Goal: Information Seeking & Learning: Check status

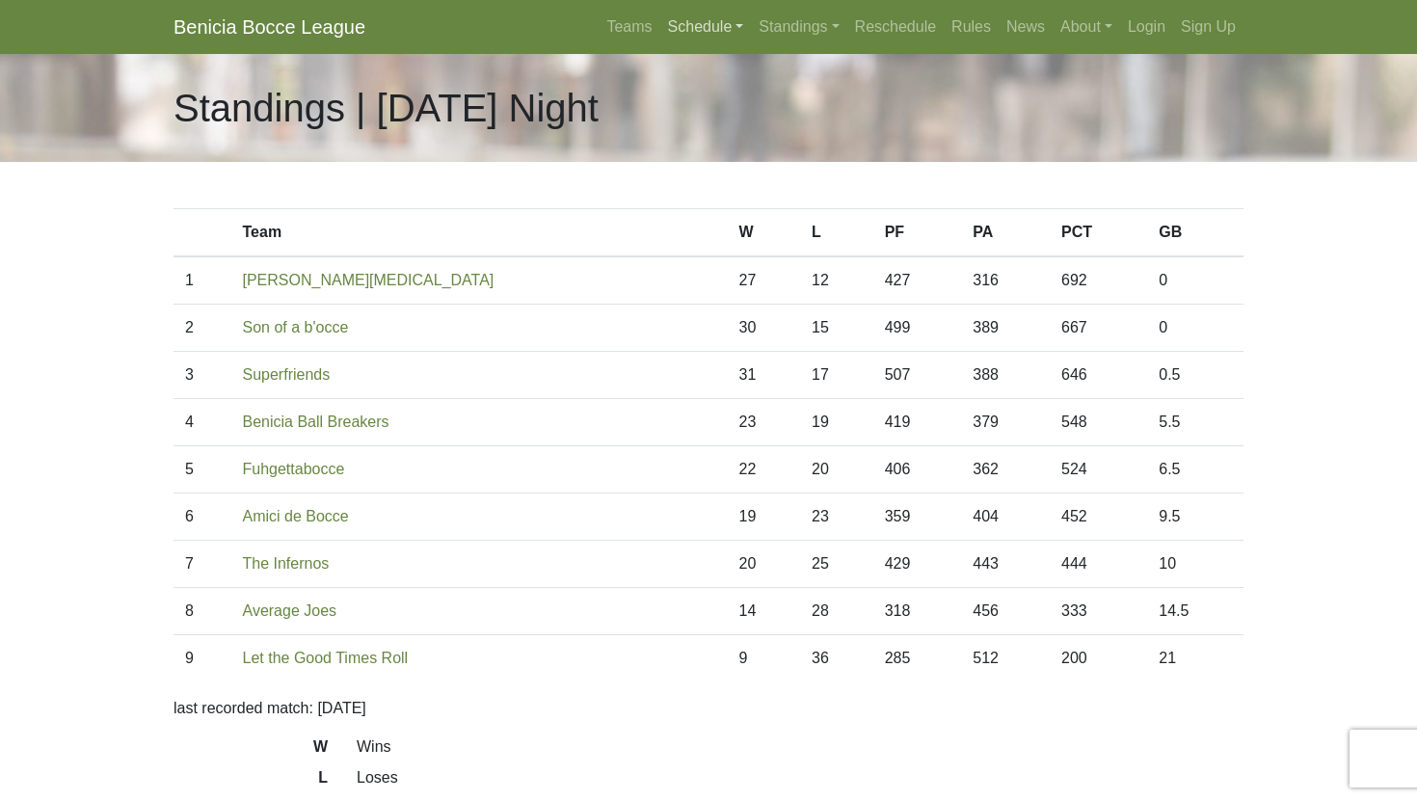
click at [690, 36] on link "Schedule" at bounding box center [706, 27] width 92 height 39
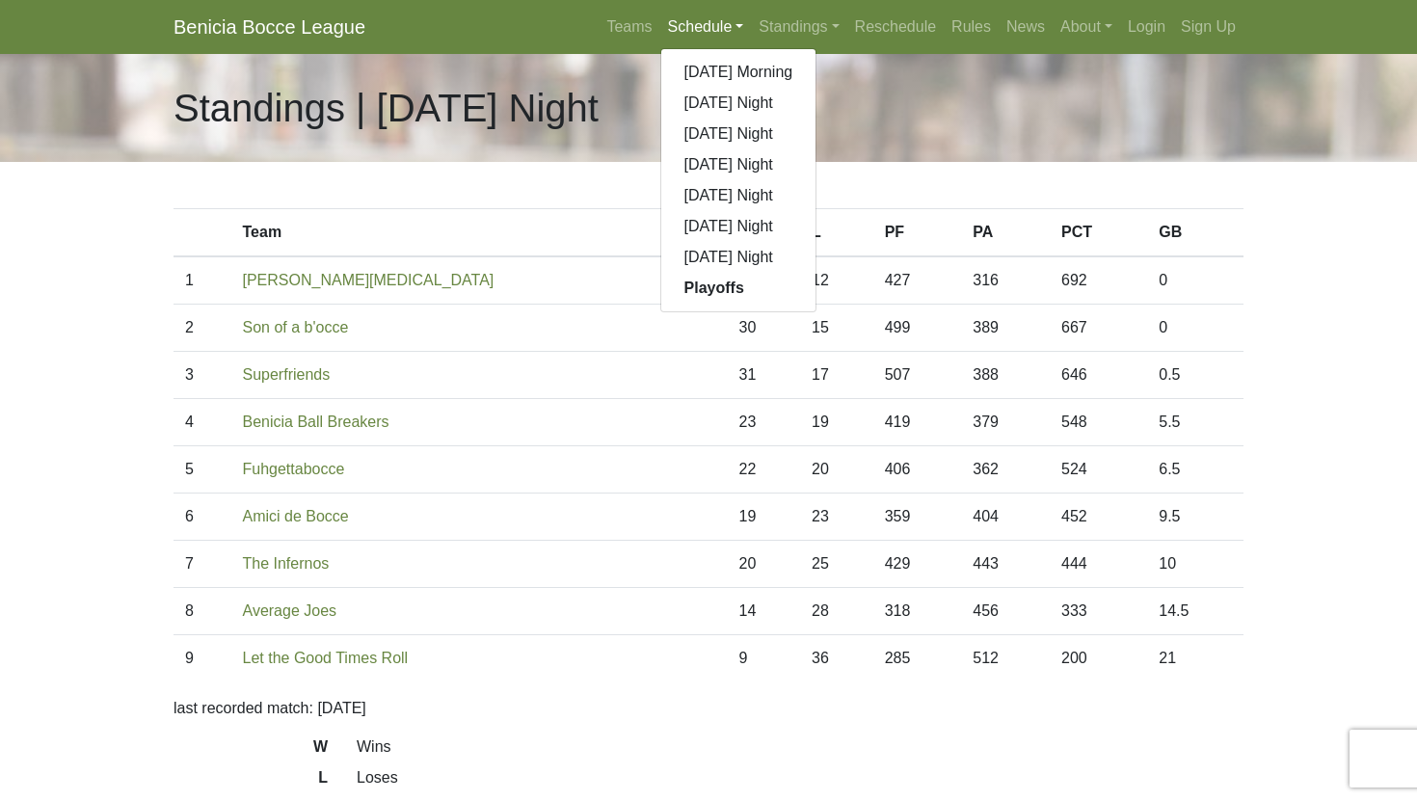
click at [856, 150] on div "Standings | [DATE] Night" at bounding box center [708, 108] width 1099 height 108
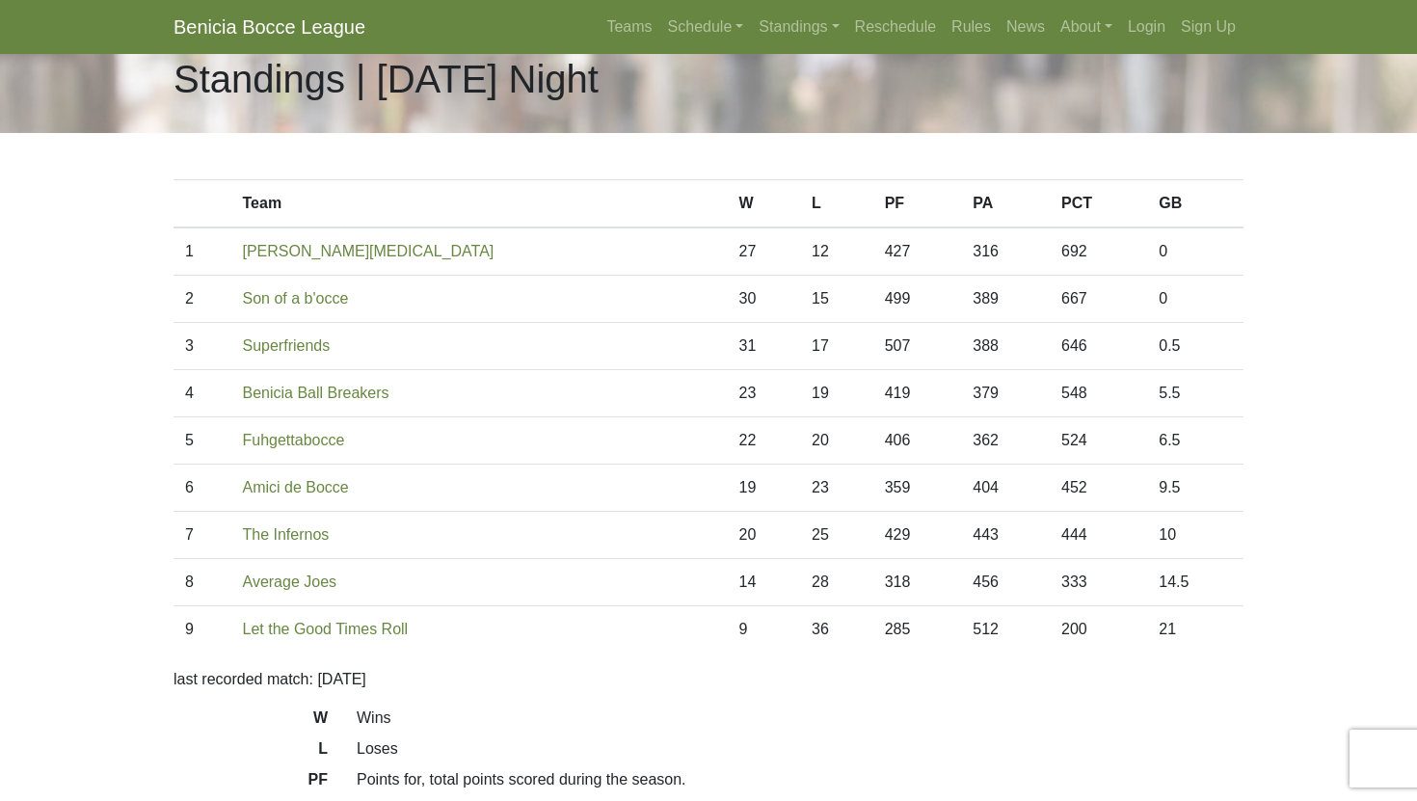
scroll to position [30, 0]
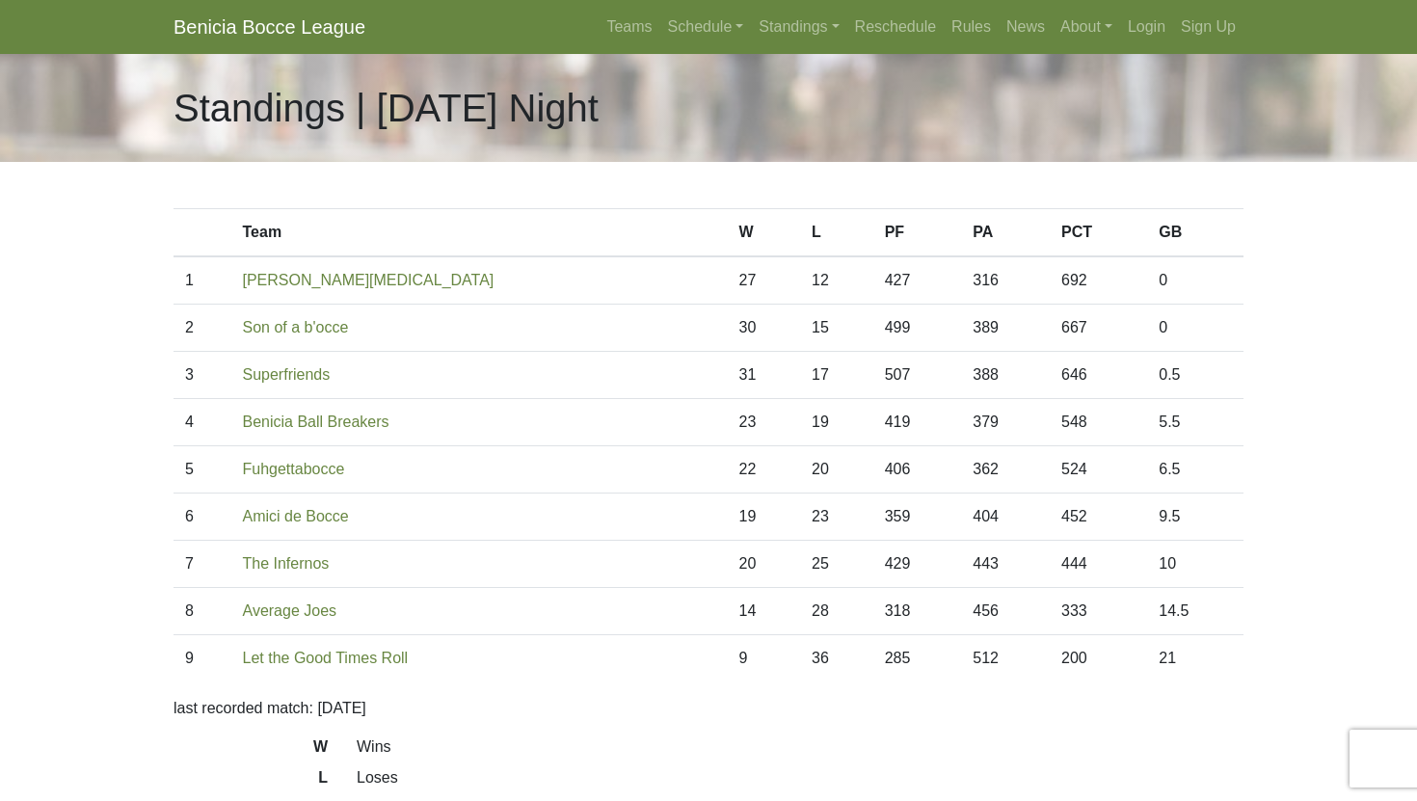
scroll to position [30, 0]
